Goal: Information Seeking & Learning: Learn about a topic

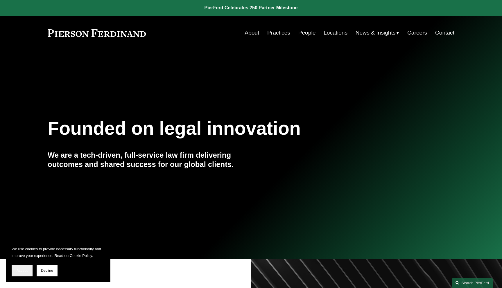
click at [20, 273] on button "Accept" at bounding box center [22, 271] width 21 height 12
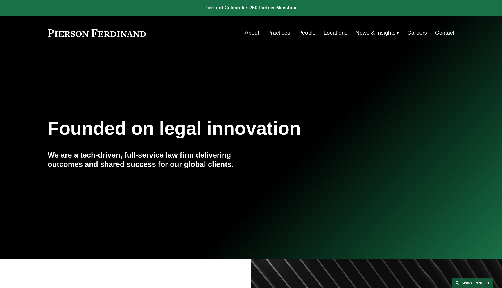
click at [470, 281] on link "Search this site" at bounding box center [472, 283] width 41 height 10
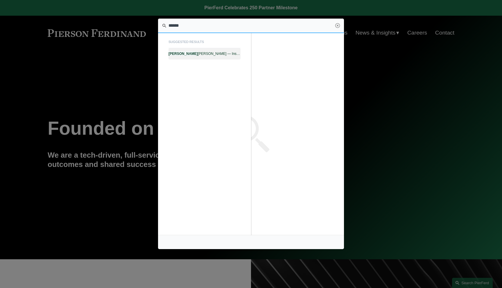
click at [228, 55] on span "Elaine Critides — Insights — Pierson Ferdinand LLP" at bounding box center [204, 54] width 72 height 4
type input "******"
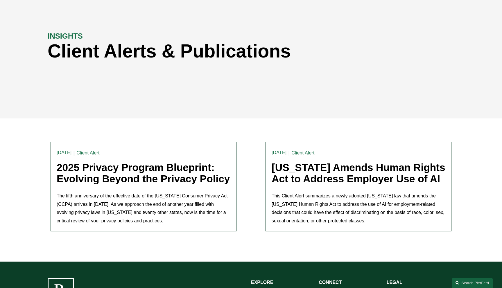
scroll to position [66, 0]
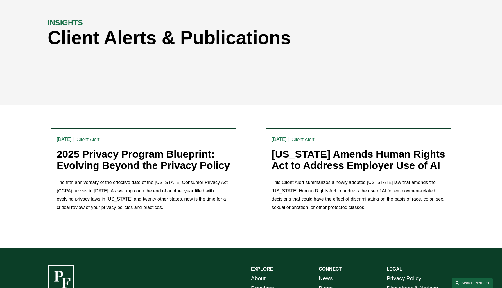
click at [118, 160] on link "2025 Privacy Program Blueprint: Evolving Beyond the Privacy Policy" at bounding box center [143, 159] width 173 height 23
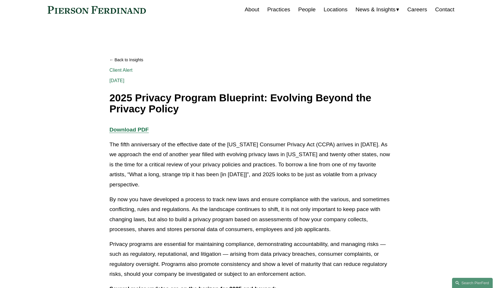
scroll to position [23, 0]
click at [478, 282] on link "Search this site" at bounding box center [472, 283] width 41 height 10
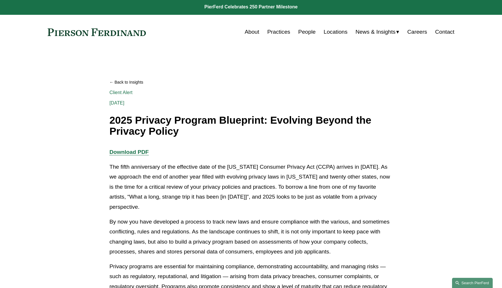
scroll to position [0, 0]
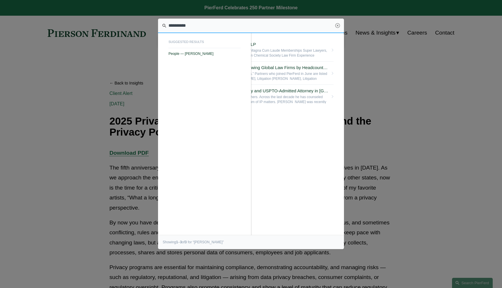
type input "**********"
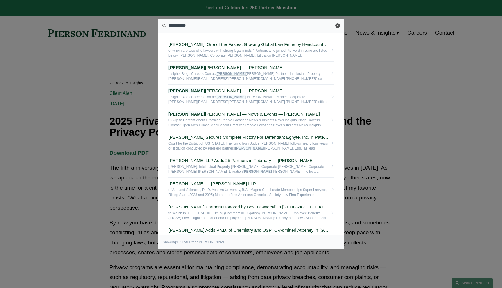
click at [338, 26] on link "Close" at bounding box center [337, 25] width 5 height 5
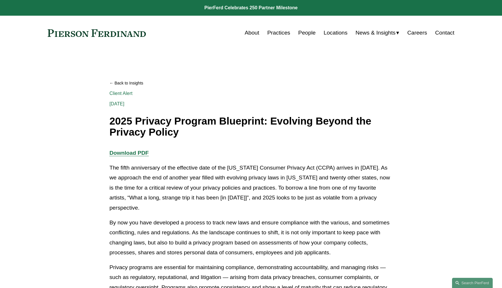
click at [343, 88] on div "Back to Insights 2025 Privacy Program Blueprint: Evolving Beyond the Privacy Po…" at bounding box center [250, 106] width 283 height 63
click at [343, 98] on div "[DATE] Written By [PERSON_NAME]" at bounding box center [250, 101] width 283 height 10
click at [127, 84] on link "Back to Insights" at bounding box center [250, 83] width 283 height 10
